Goal: Task Accomplishment & Management: Use online tool/utility

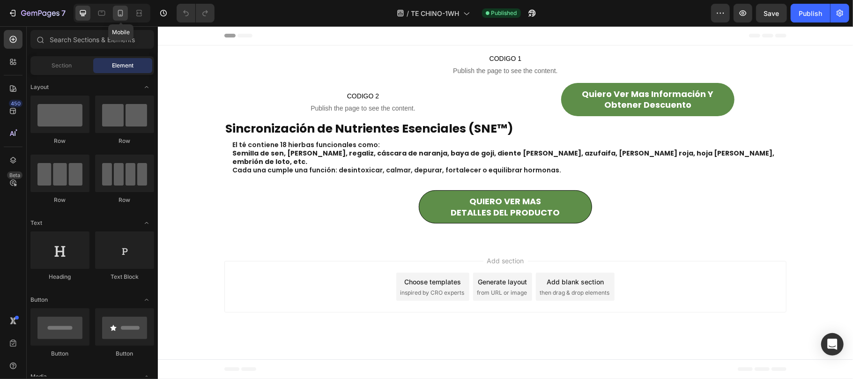
click at [125, 8] on icon at bounding box center [120, 12] width 9 height 9
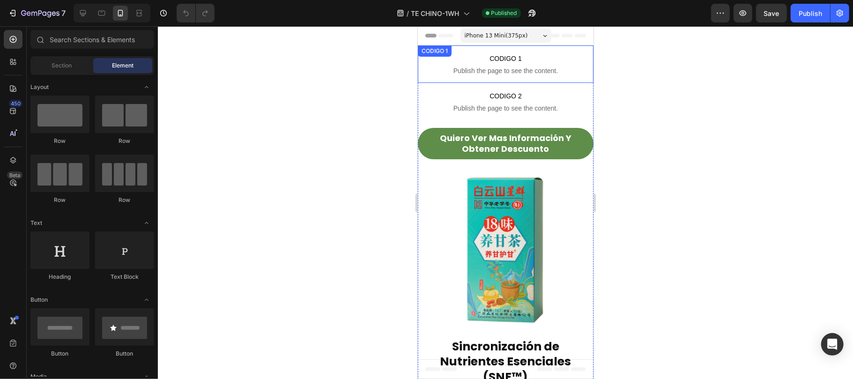
click at [498, 64] on p "CODIGO 1 Publish the page to see the content." at bounding box center [506, 63] width 176 height 37
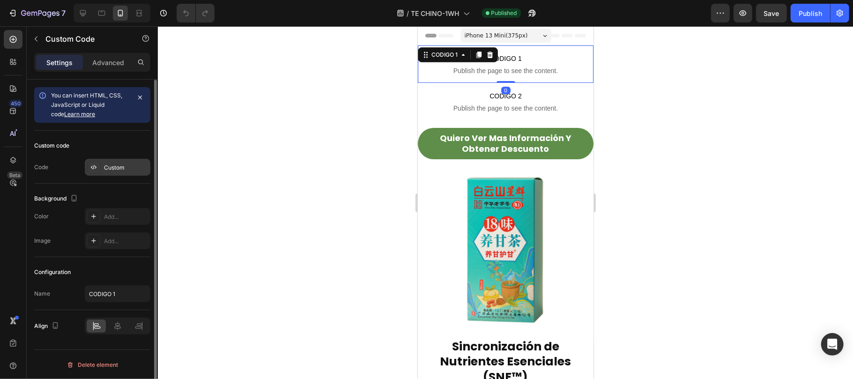
click at [127, 162] on div "Custom" at bounding box center [118, 167] width 66 height 17
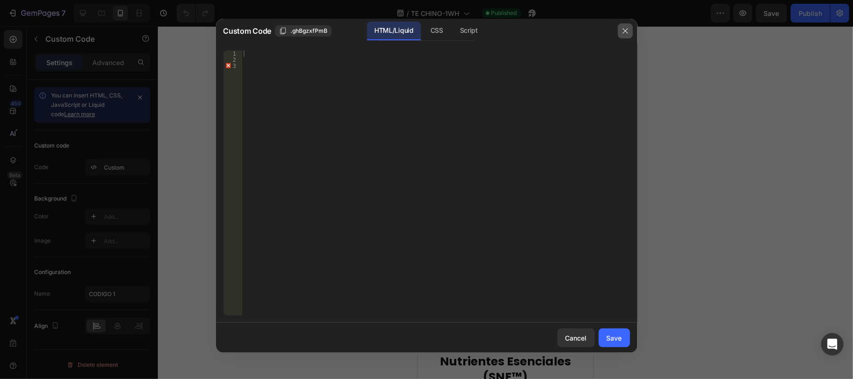
click at [624, 32] on icon "button" at bounding box center [625, 30] width 7 height 7
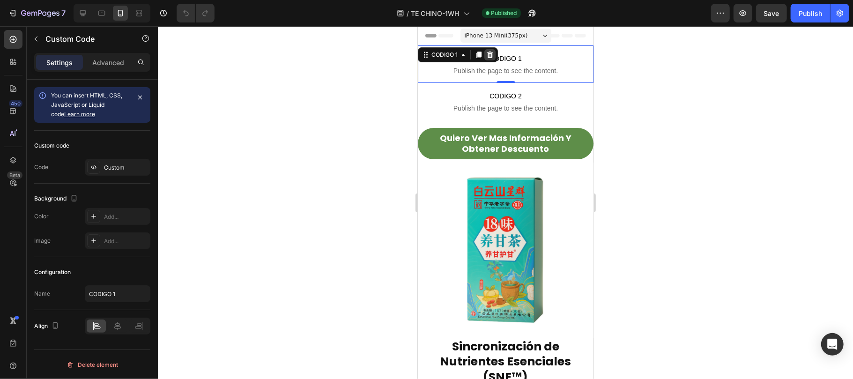
click at [493, 54] on icon at bounding box center [489, 54] width 7 height 7
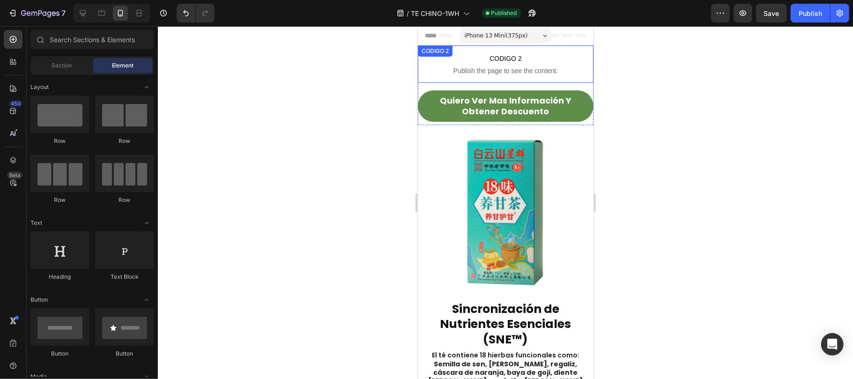
click at [496, 57] on div "CODIGO 2 Publish the page to see the content. CODIGO 2" at bounding box center [506, 63] width 176 height 37
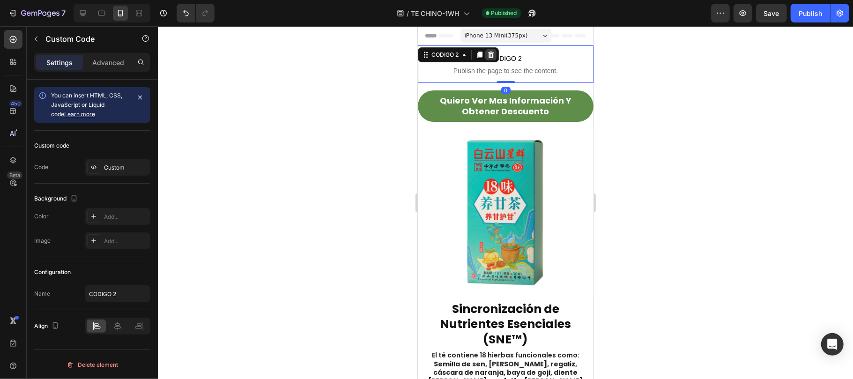
click at [495, 55] on div at bounding box center [490, 54] width 11 height 11
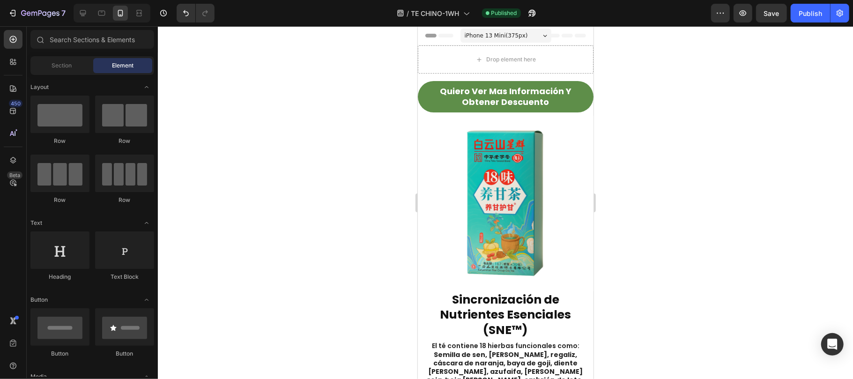
drag, startPoint x: 588, startPoint y: 135, endPoint x: 1015, endPoint y: 146, distance: 427.1
click at [808, 10] on div "Publish" at bounding box center [810, 13] width 23 height 10
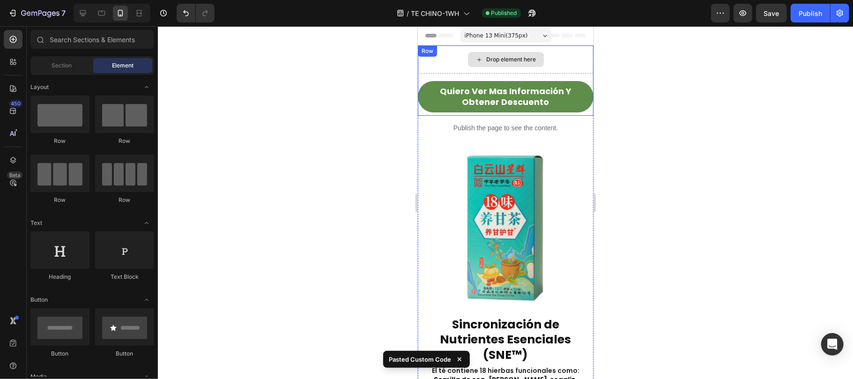
click at [538, 54] on div "Drop element here" at bounding box center [506, 59] width 76 height 15
click at [494, 120] on div "Publish the page to see the content." at bounding box center [506, 127] width 176 height 25
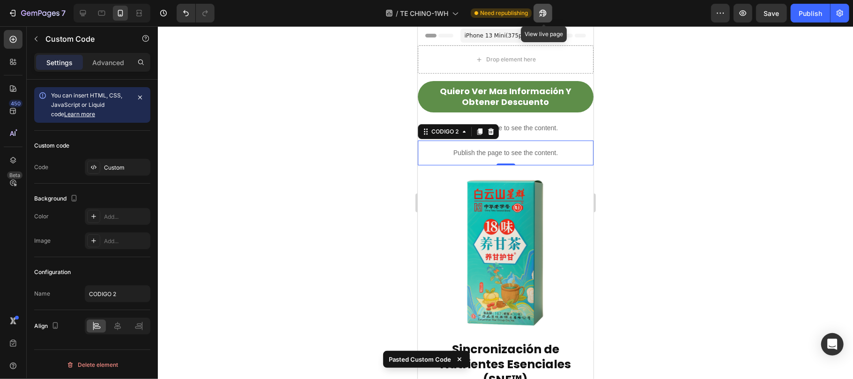
click at [546, 10] on icon "button" at bounding box center [543, 12] width 9 height 9
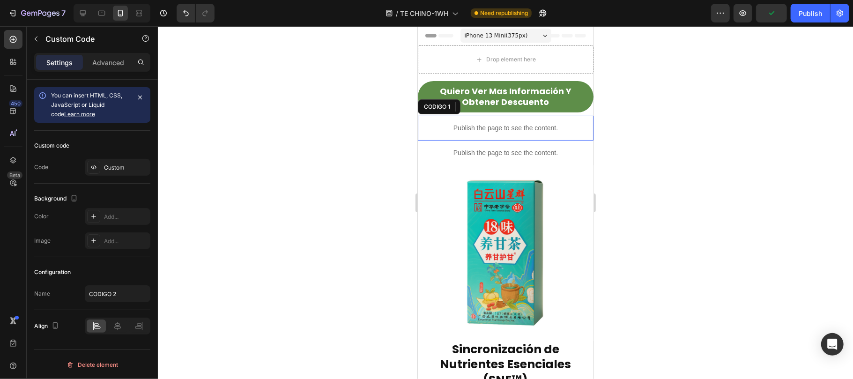
click at [536, 127] on p "Publish the page to see the content." at bounding box center [506, 128] width 176 height 10
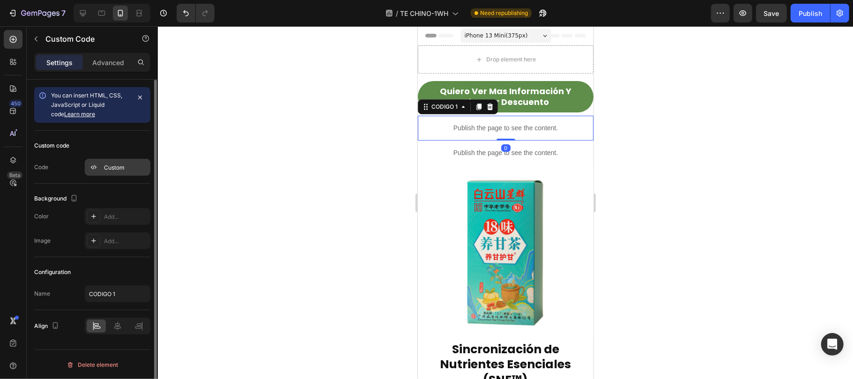
click at [127, 162] on div "Custom" at bounding box center [118, 167] width 66 height 17
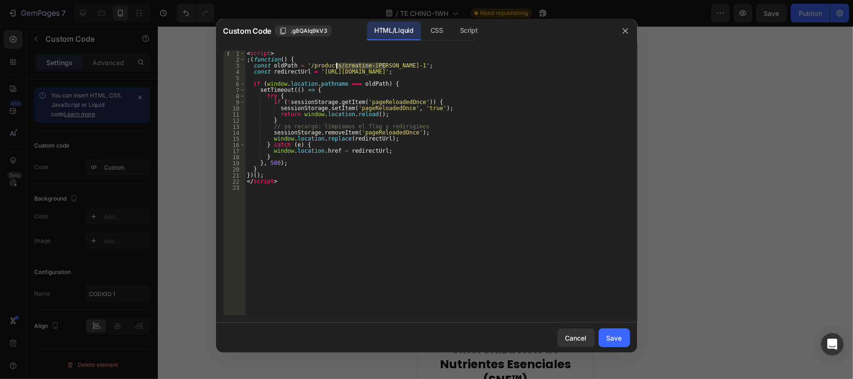
drag, startPoint x: 385, startPoint y: 64, endPoint x: 337, endPoint y: 64, distance: 48.3
click at [337, 64] on div "< script > ; ( function ( ) { const oldPath = '/products/creatine-white-1' ; co…" at bounding box center [437, 189] width 385 height 277
paste textarea "te-chino-1wh"
drag, startPoint x: 453, startPoint y: 68, endPoint x: 387, endPoint y: 70, distance: 65.6
click at [387, 70] on div "< script > ; ( function ( ) { const oldPath = '/products/te-chino-1wh' ; const …" at bounding box center [437, 189] width 385 height 277
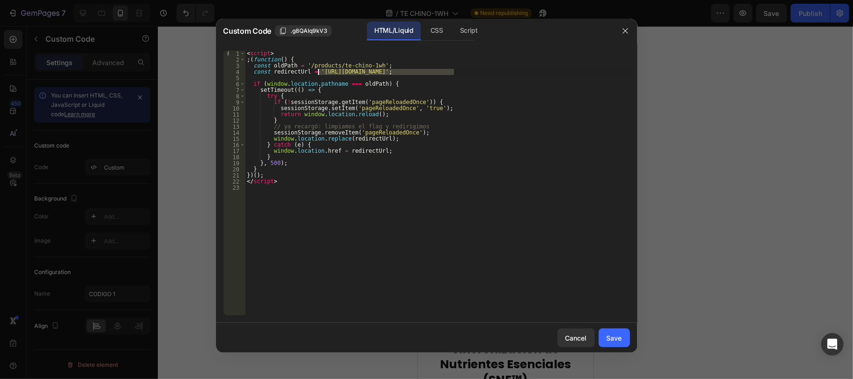
drag, startPoint x: 455, startPoint y: 72, endPoint x: 317, endPoint y: 70, distance: 137.8
click at [317, 70] on div "< script > ; ( function ( ) { const oldPath = '/products/te-chino-1wh' ; const …" at bounding box center [437, 189] width 385 height 277
paste textarea "storeshop.online/products/te-zhang-de-18-hierbas"
type textarea "const redirectUrl = 'https://lulustoreshop.online/products/te-zhang-de-18-hierb…"
click at [614, 336] on div "Save" at bounding box center [614, 338] width 15 height 10
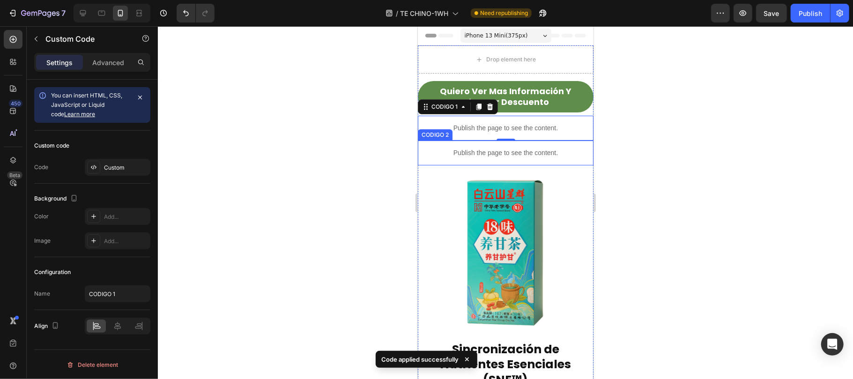
click at [498, 157] on div "Publish the page to see the content." at bounding box center [506, 152] width 176 height 25
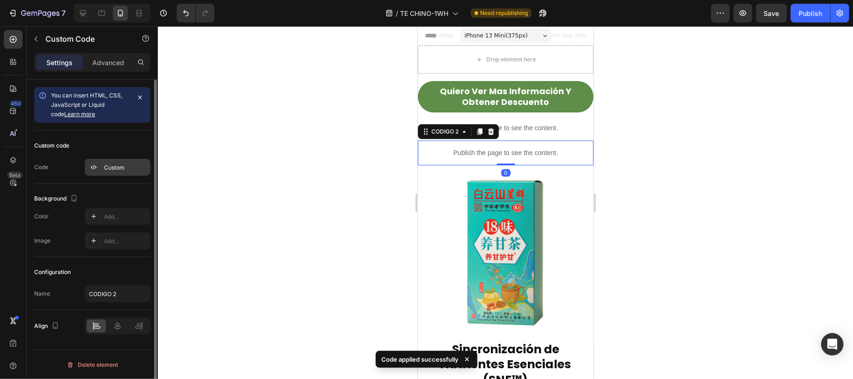
click at [113, 169] on div "Custom" at bounding box center [126, 168] width 44 height 8
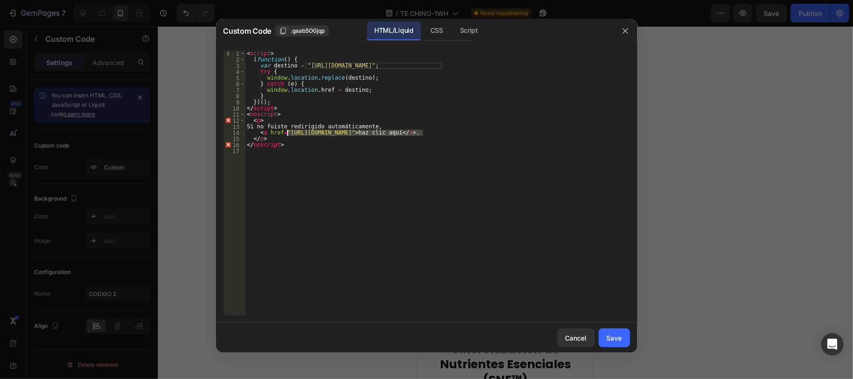
drag, startPoint x: 424, startPoint y: 133, endPoint x: 287, endPoint y: 132, distance: 136.4
click at [287, 132] on div "< script > ( function ( ) { var destino = "https://lulu-store.shop/products/cre…" at bounding box center [437, 189] width 385 height 277
paste textarea "storeshop.online/products/te-zhang-de-18-hierbas"
drag, startPoint x: 441, startPoint y: 64, endPoint x: 306, endPoint y: 66, distance: 135.9
click at [306, 66] on div "< script > ( function ( ) { var destino = "https://lulu-store.shop/products/cre…" at bounding box center [437, 189] width 385 height 277
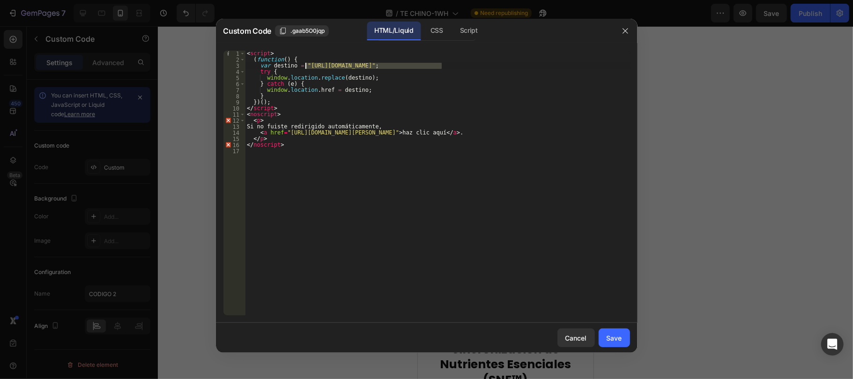
paste textarea "storeshop.online/products/te-zhang-de-18-hierbas"
type textarea "var destino = "https://lulustoreshop.online/products/te-zhang-de-18-hierbas";"
click at [623, 335] on button "Save" at bounding box center [614, 338] width 31 height 19
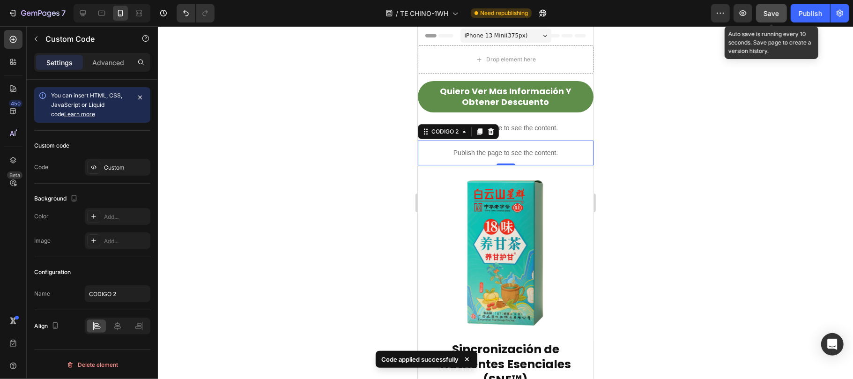
click at [778, 9] on span "Save" at bounding box center [771, 13] width 15 height 8
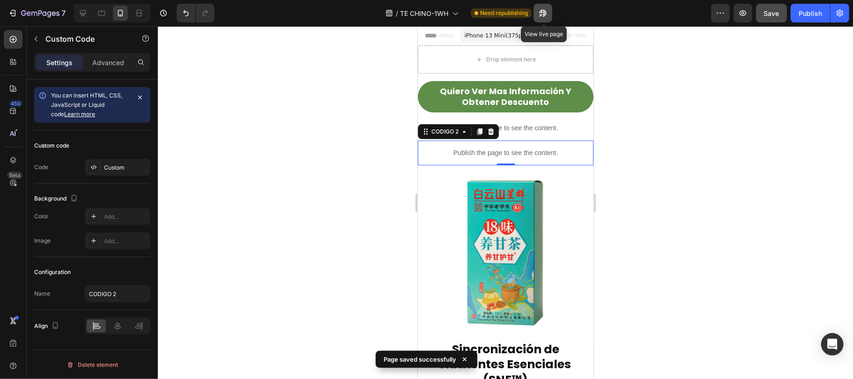
click at [544, 14] on icon "button" at bounding box center [543, 12] width 9 height 9
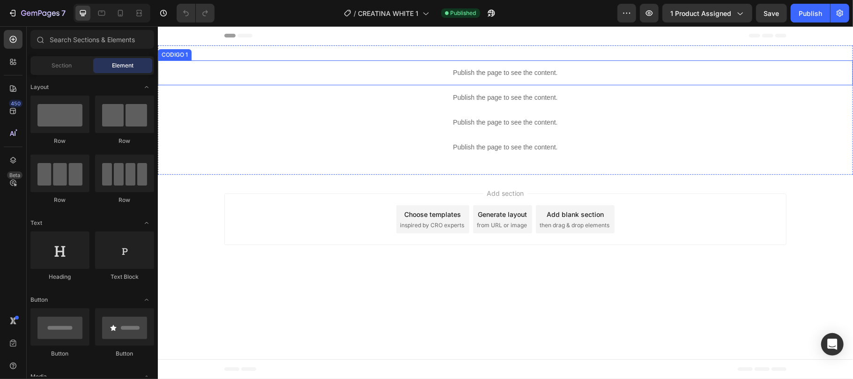
click at [505, 79] on div "Publish the page to see the content." at bounding box center [505, 72] width 696 height 25
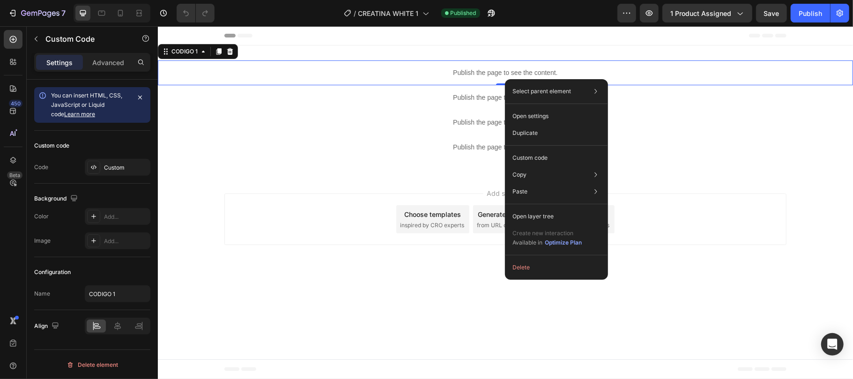
click at [419, 69] on p "Publish the page to see the content." at bounding box center [505, 72] width 696 height 10
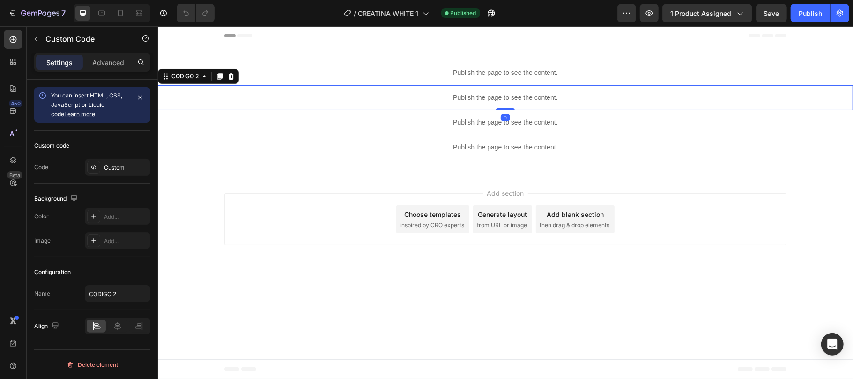
click at [471, 90] on div "Publish the page to see the content." at bounding box center [505, 97] width 696 height 25
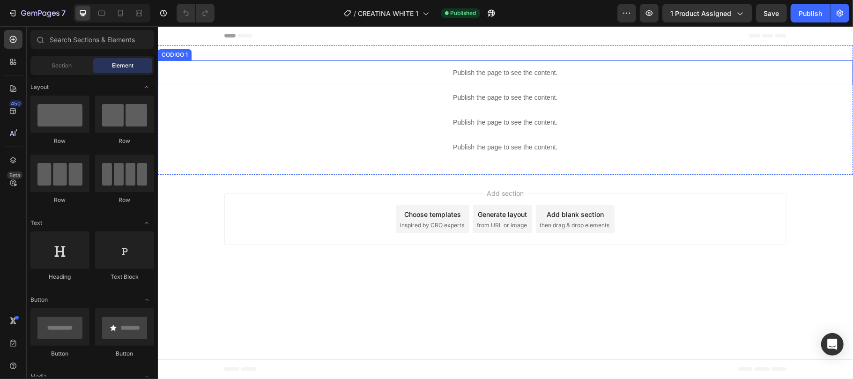
click at [495, 76] on p "Publish the page to see the content." at bounding box center [505, 72] width 696 height 10
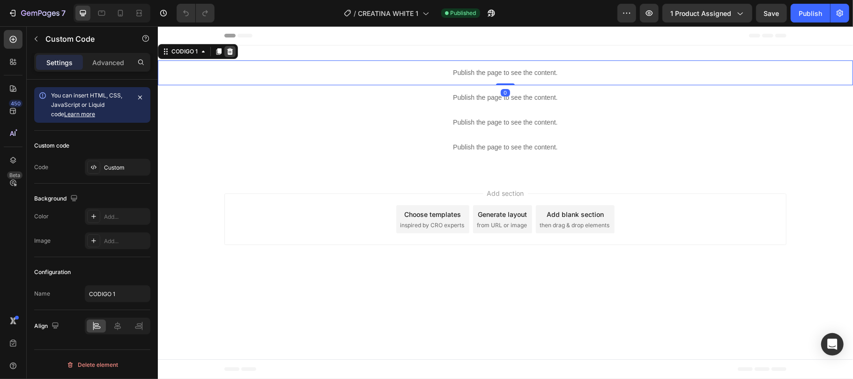
click at [232, 52] on icon at bounding box center [230, 51] width 6 height 7
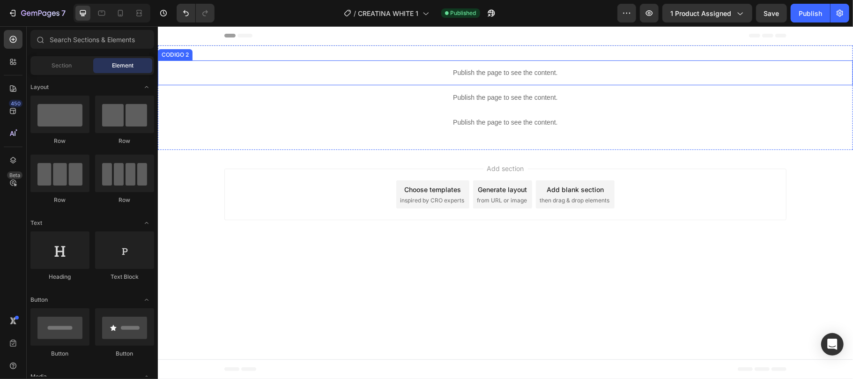
click at [488, 70] on p "Publish the page to see the content." at bounding box center [505, 72] width 696 height 10
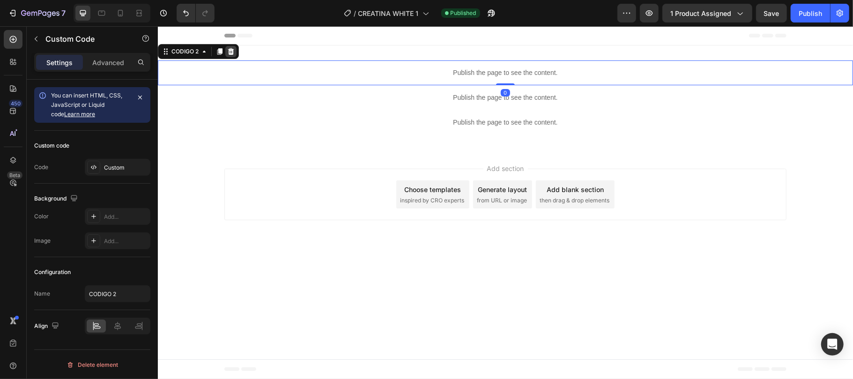
click at [229, 50] on icon at bounding box center [230, 50] width 7 height 7
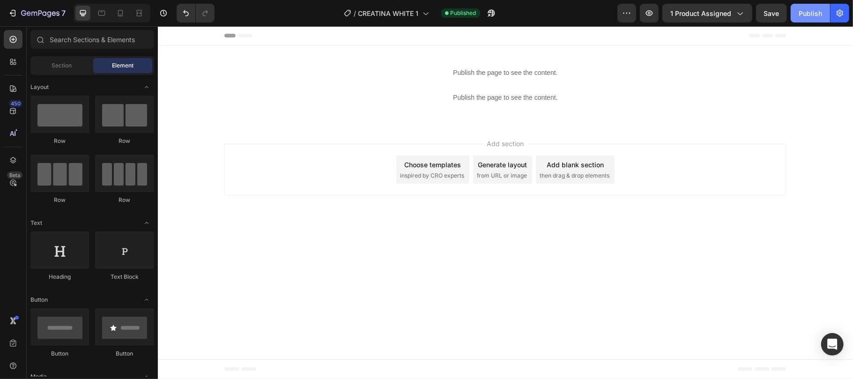
click at [809, 8] on div "Publish" at bounding box center [810, 13] width 23 height 10
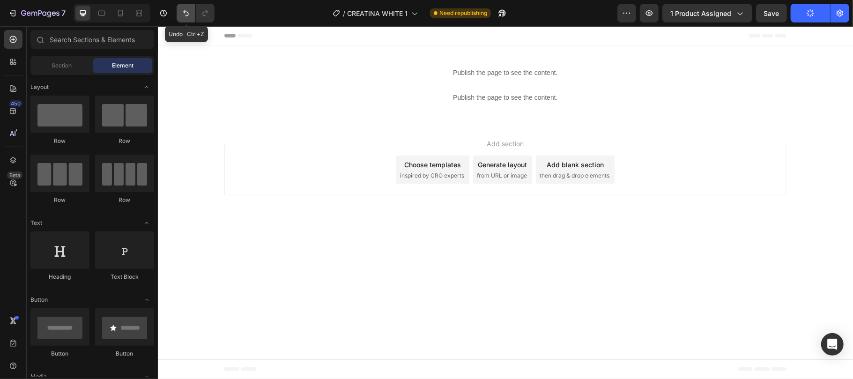
click at [188, 17] on icon "Undo/Redo" at bounding box center [185, 12] width 9 height 9
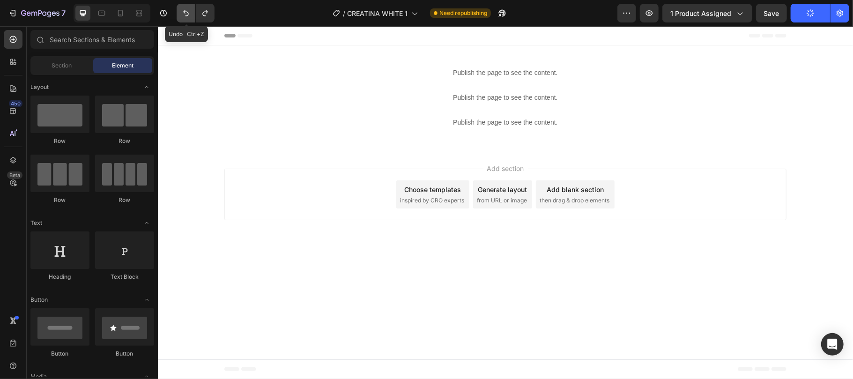
click at [188, 17] on icon "Undo/Redo" at bounding box center [185, 12] width 9 height 9
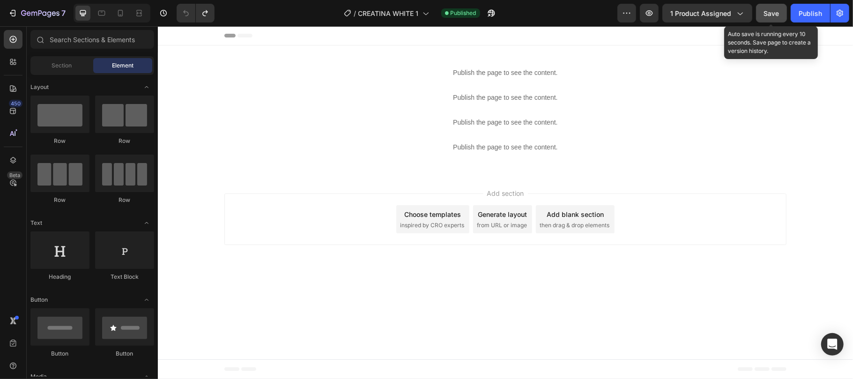
click at [771, 11] on span "Save" at bounding box center [771, 13] width 15 height 8
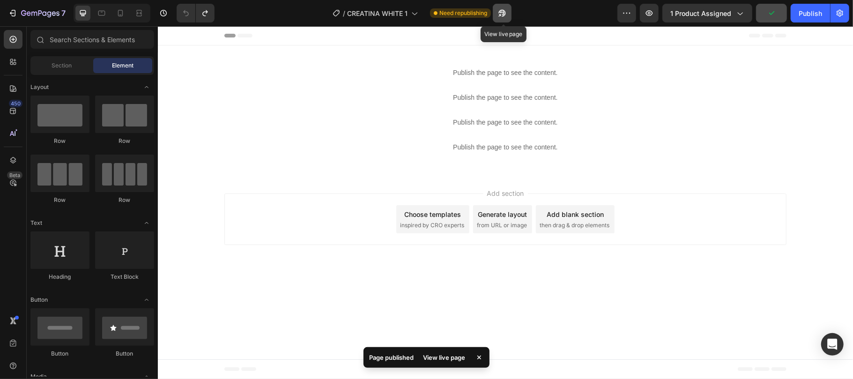
click at [501, 14] on icon "button" at bounding box center [500, 15] width 2 height 2
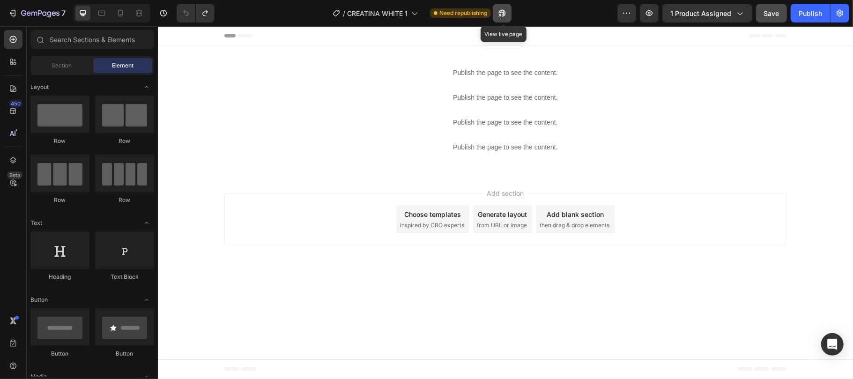
click at [510, 10] on button "button" at bounding box center [502, 13] width 19 height 19
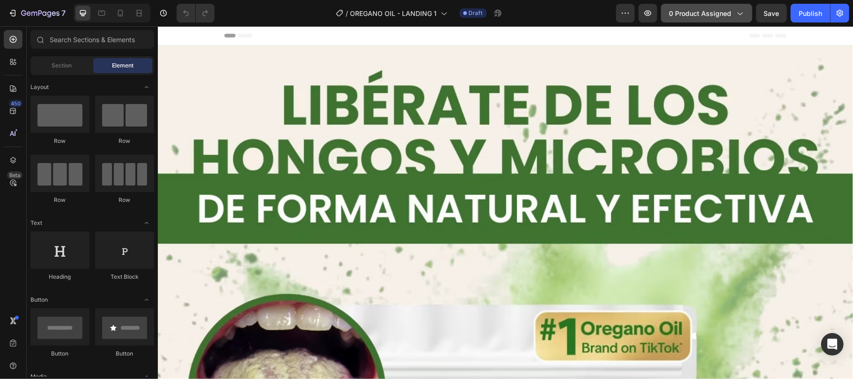
click at [707, 9] on span "0 product assigned" at bounding box center [700, 13] width 62 height 10
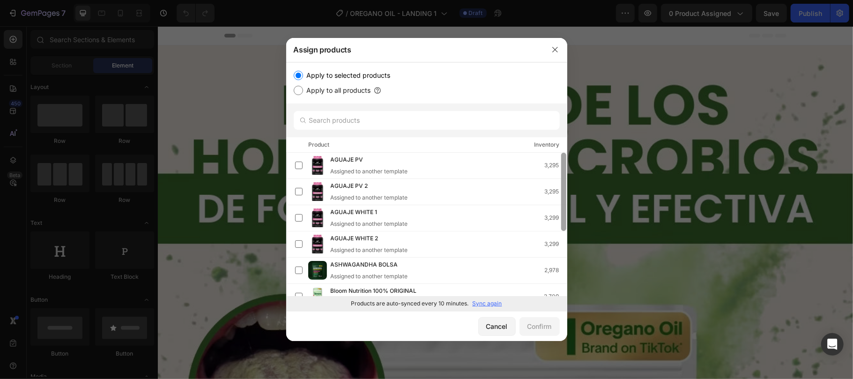
scroll to position [64, 0]
drag, startPoint x: 563, startPoint y: 160, endPoint x: 564, endPoint y: 214, distance: 53.9
click at [383, 119] on input "text" at bounding box center [427, 120] width 266 height 19
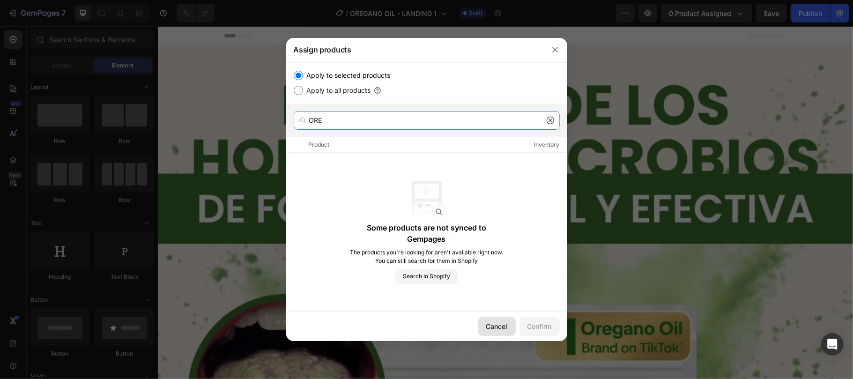
type input "ORE"
click at [495, 323] on div "Cancel" at bounding box center [497, 327] width 22 height 10
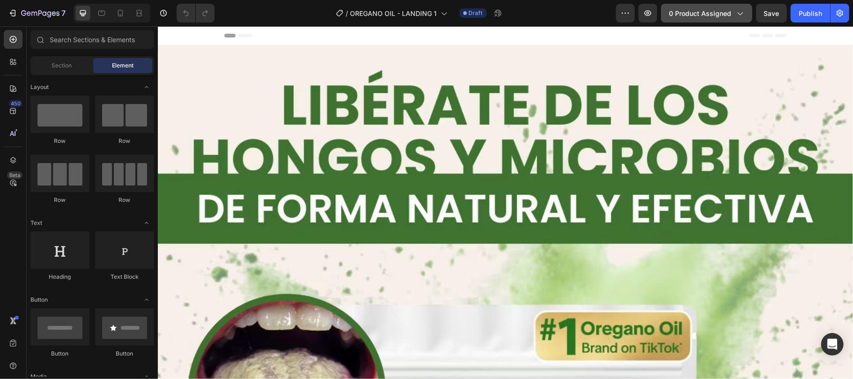
click at [691, 15] on span "0 product assigned" at bounding box center [700, 13] width 62 height 10
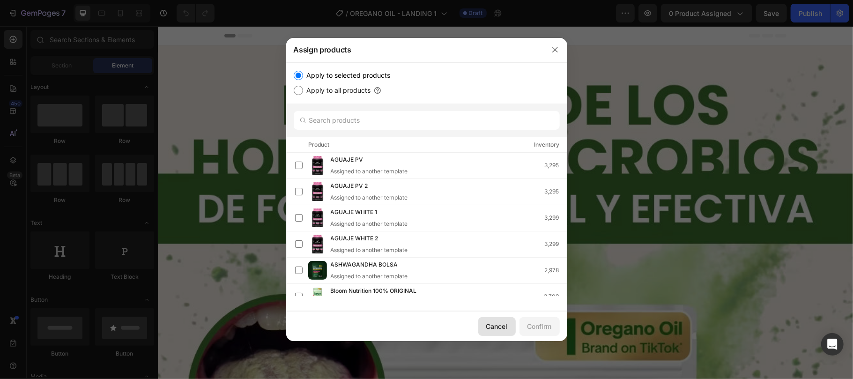
click at [502, 326] on div "Cancel" at bounding box center [497, 327] width 22 height 10
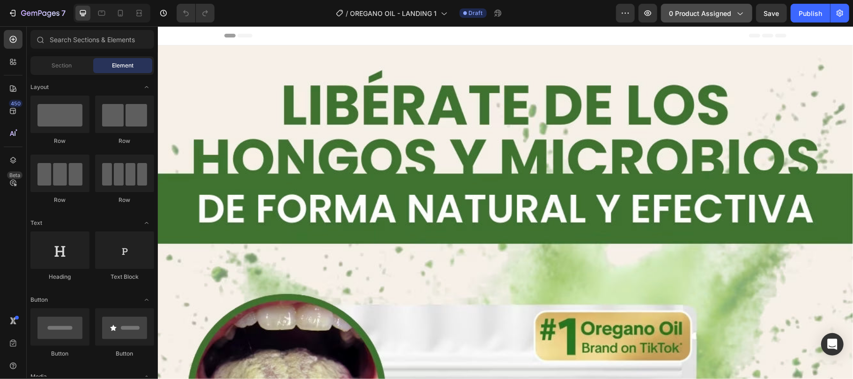
click at [719, 12] on span "0 product assigned" at bounding box center [700, 13] width 62 height 10
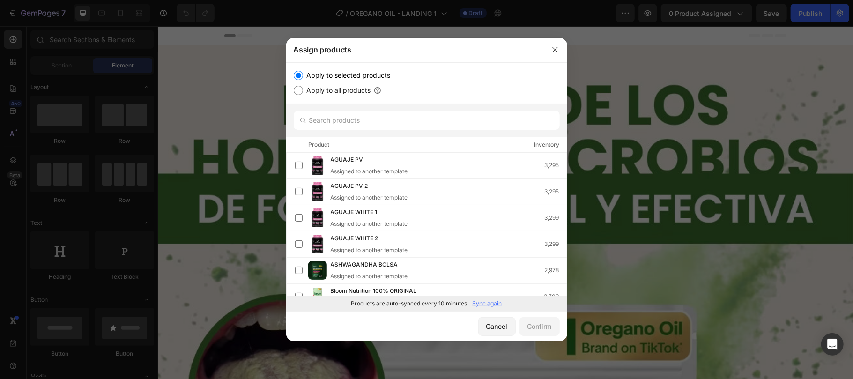
click at [493, 307] on p "Sync again" at bounding box center [488, 303] width 30 height 8
click at [376, 119] on input "text" at bounding box center [427, 120] width 266 height 19
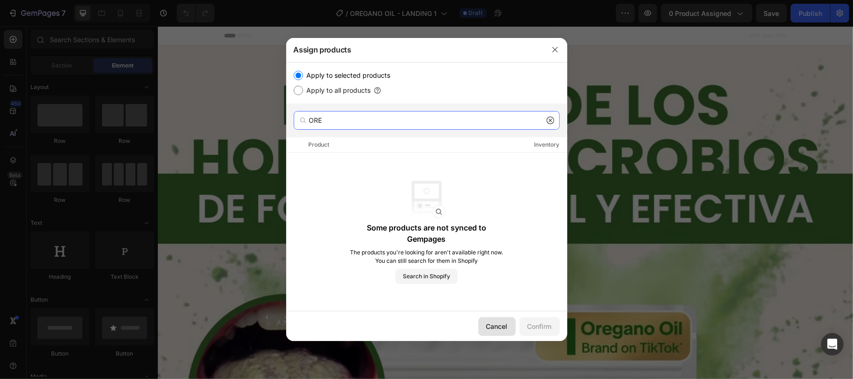
type input "ORE"
click at [505, 330] on div "Cancel" at bounding box center [497, 327] width 22 height 10
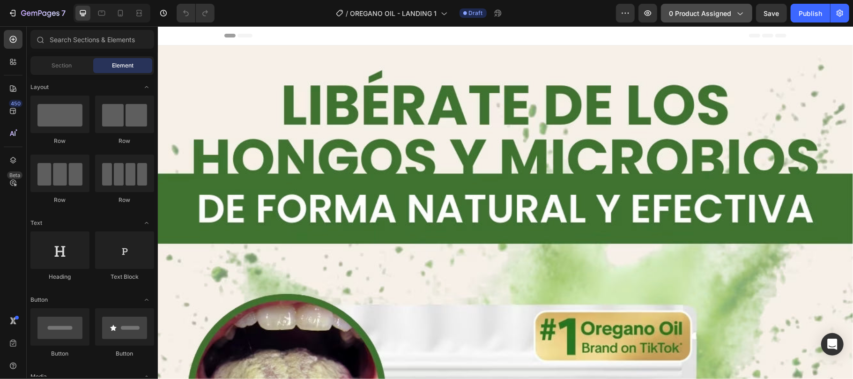
click at [686, 21] on button "0 product assigned" at bounding box center [706, 13] width 91 height 19
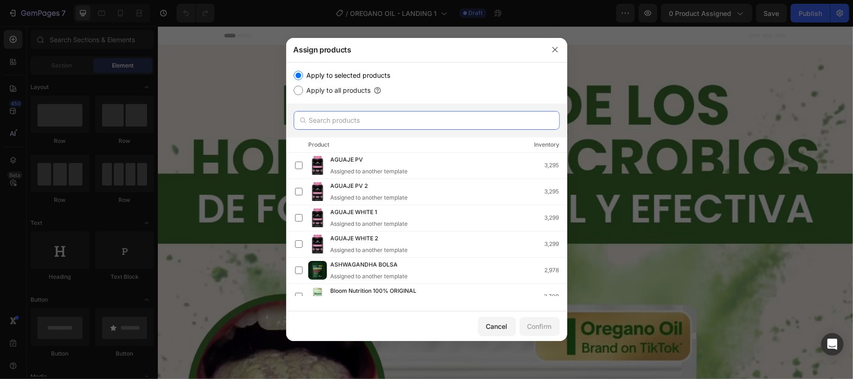
click at [426, 127] on input "text" at bounding box center [427, 120] width 266 height 19
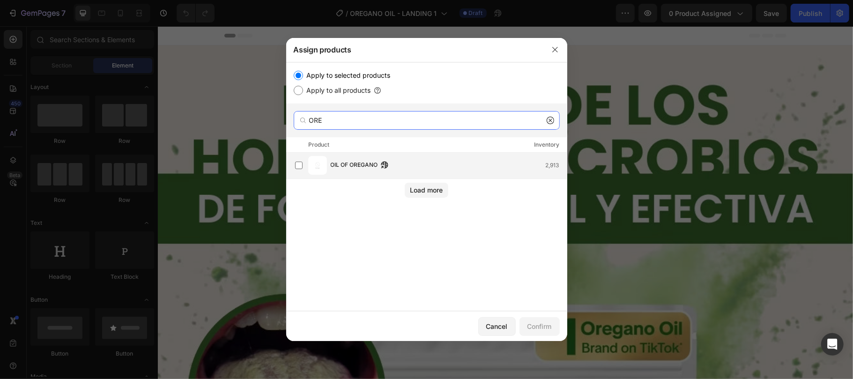
type input "ORE"
click at [351, 160] on span "OIL OF OREGANO" at bounding box center [354, 165] width 47 height 10
click at [531, 323] on div "Confirm" at bounding box center [540, 327] width 24 height 10
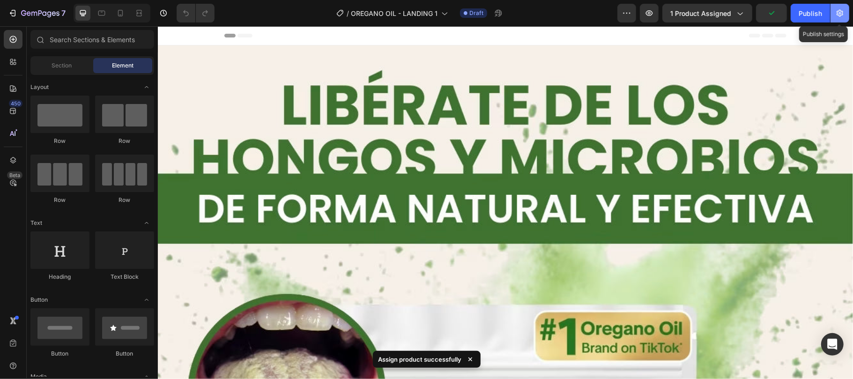
click at [839, 14] on icon "button" at bounding box center [840, 12] width 9 height 9
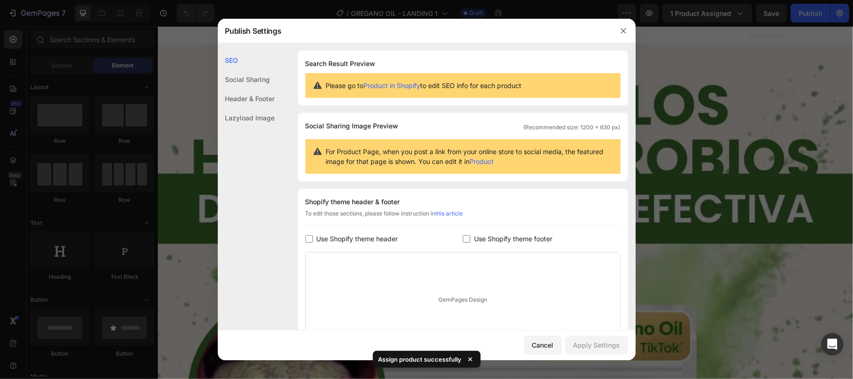
click at [357, 239] on span "Use Shopify theme header" at bounding box center [358, 238] width 82 height 11
checkbox input "true"
click at [498, 234] on span "Use Shopify theme footer" at bounding box center [513, 238] width 78 height 11
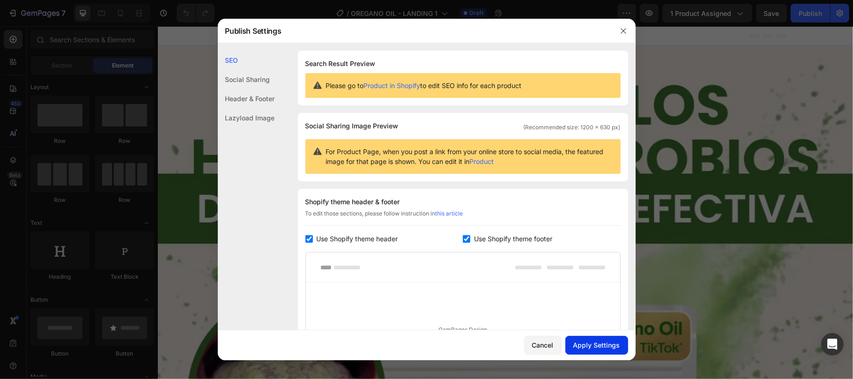
click at [589, 344] on div "Apply Settings" at bounding box center [597, 345] width 47 height 10
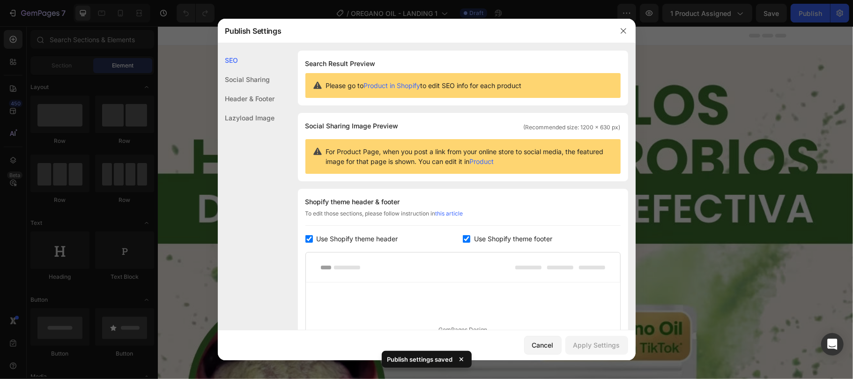
click at [519, 242] on span "Use Shopify theme footer" at bounding box center [513, 238] width 78 height 11
checkbox input "false"
click at [377, 244] on span "Use Shopify theme header" at bounding box center [358, 238] width 82 height 11
checkbox input "false"
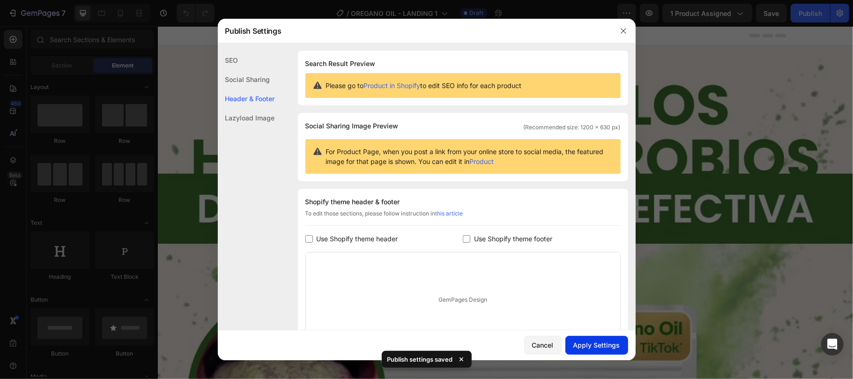
click at [613, 347] on div "Apply Settings" at bounding box center [597, 345] width 47 height 10
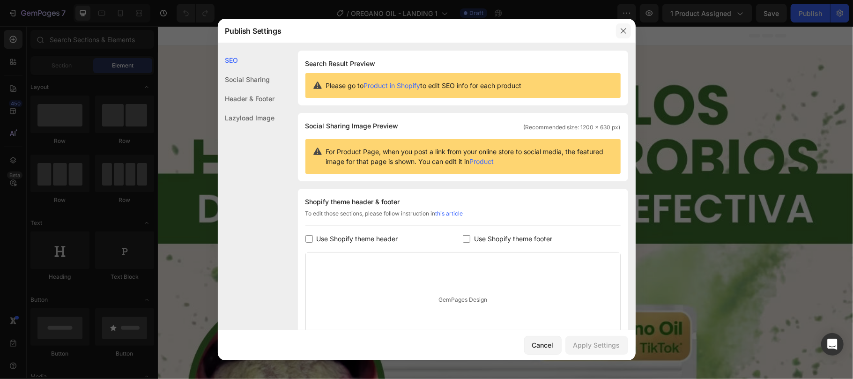
click at [623, 30] on icon "button" at bounding box center [623, 30] width 5 height 5
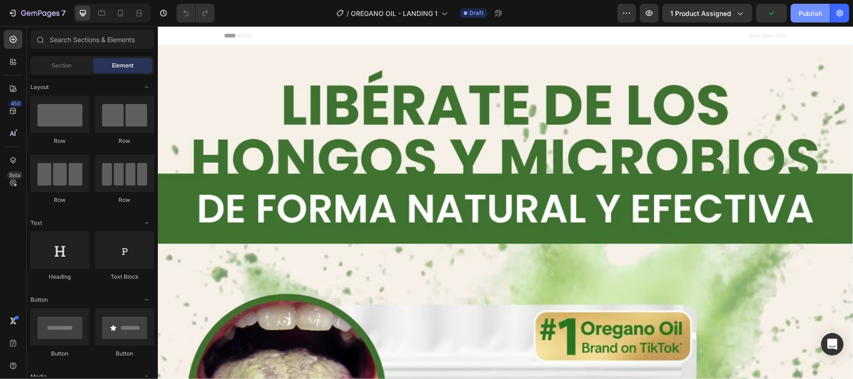
click at [815, 14] on div "Publish" at bounding box center [810, 13] width 23 height 10
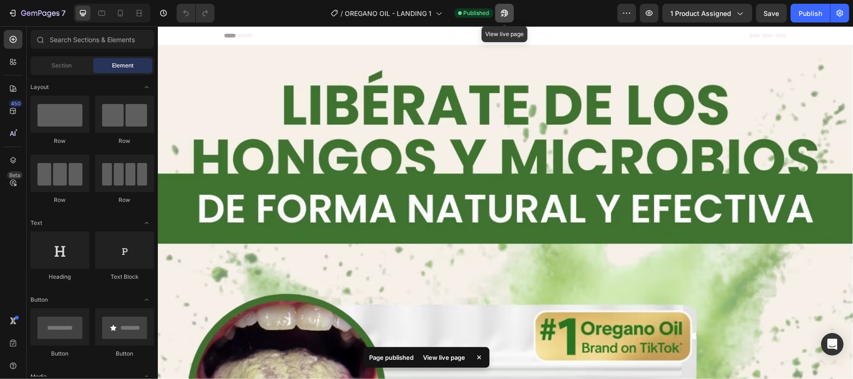
click at [503, 17] on icon "button" at bounding box center [504, 12] width 9 height 9
